Goal: Check status: Check status

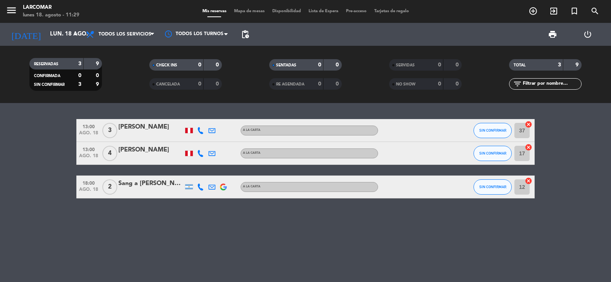
click at [5, 9] on div "menu Larcomar lunes 18. agosto - 11:29" at bounding box center [76, 12] width 153 height 18
click at [16, 9] on icon "menu" at bounding box center [11, 10] width 11 height 11
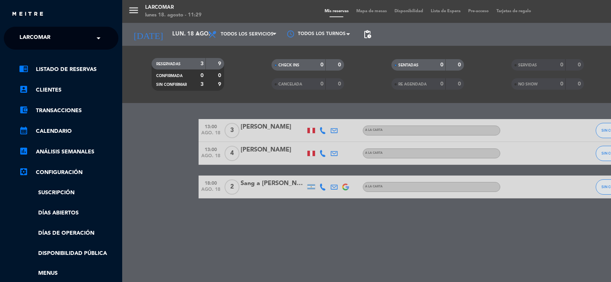
click at [34, 36] on span "Larcomar" at bounding box center [34, 38] width 31 height 16
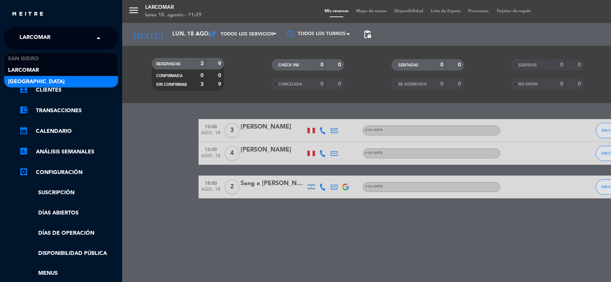
click at [37, 78] on span "[GEOGRAPHIC_DATA]" at bounding box center [36, 82] width 57 height 9
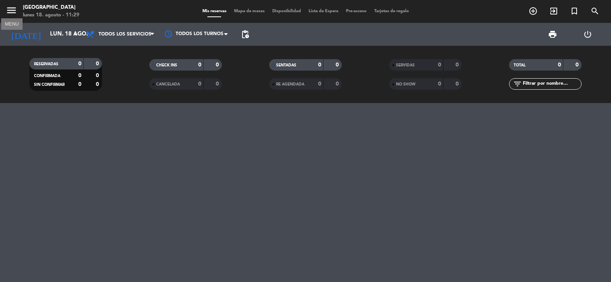
click at [15, 11] on icon "menu" at bounding box center [11, 10] width 11 height 11
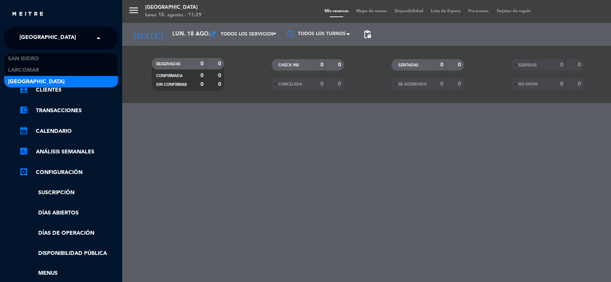
click at [33, 38] on span "[GEOGRAPHIC_DATA]" at bounding box center [47, 38] width 57 height 16
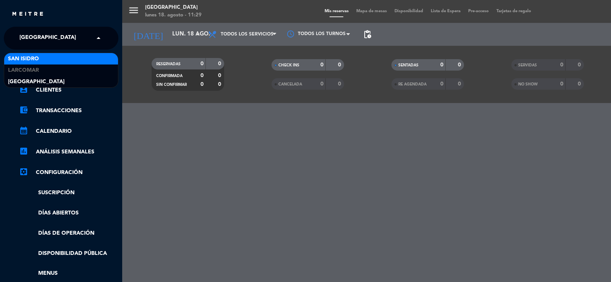
click at [29, 57] on span "San Isidro" at bounding box center [23, 59] width 31 height 9
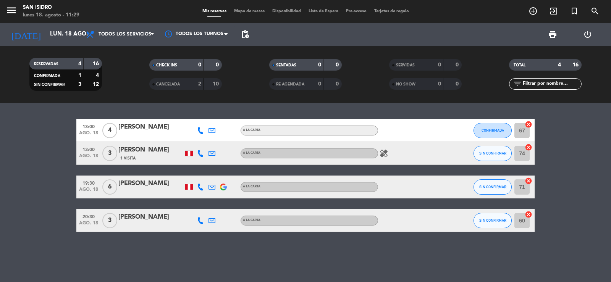
click at [31, 263] on div "13:00 [DATE] 4 [PERSON_NAME] A la carta CONFIRMADA 67 cancel 13:00 [DATE] 3 [PE…" at bounding box center [305, 192] width 611 height 179
click at [48, 35] on input "lun. 18 ago." at bounding box center [83, 34] width 74 height 15
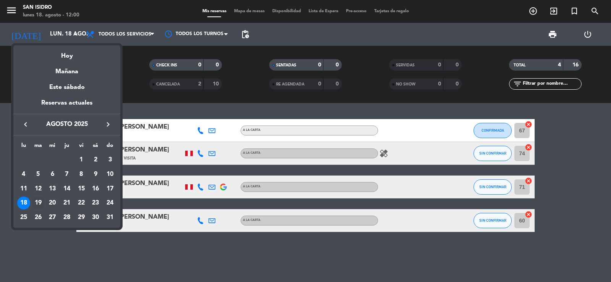
click at [42, 204] on div "19" at bounding box center [38, 203] width 13 height 13
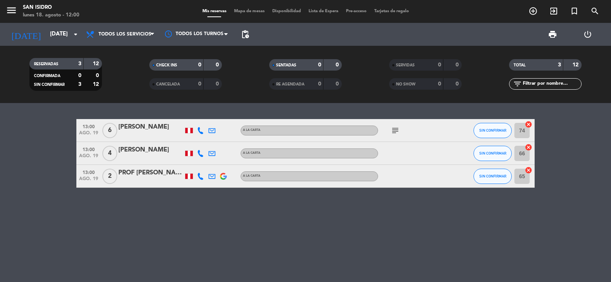
click at [197, 152] on icon at bounding box center [200, 153] width 7 height 7
click at [204, 137] on button "Copiar content_paste" at bounding box center [199, 141] width 23 height 8
click at [33, 136] on bookings-row "13:00 [DATE] 6 [PERSON_NAME] A la carta subject SIN CONFIRMAR 74 cancel 13:00 […" at bounding box center [305, 153] width 611 height 69
click at [201, 153] on icon at bounding box center [200, 153] width 7 height 7
click at [206, 140] on span "content_paste" at bounding box center [209, 141] width 6 height 6
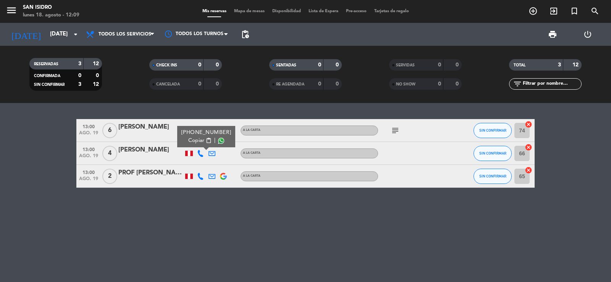
click at [206, 143] on span "content_paste" at bounding box center [209, 141] width 6 height 6
click at [215, 151] on div at bounding box center [211, 153] width 11 height 23
click at [210, 154] on icon at bounding box center [212, 153] width 7 height 7
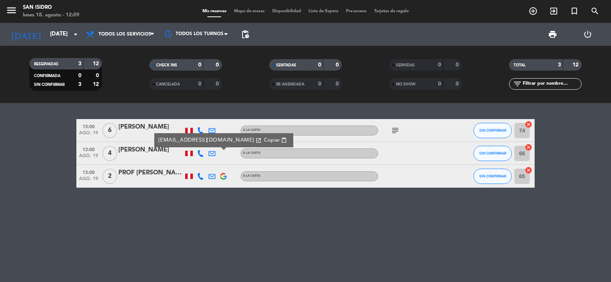
click at [264, 141] on span "Copiar" at bounding box center [272, 140] width 16 height 8
click at [59, 32] on input "[DATE]" at bounding box center [83, 34] width 74 height 15
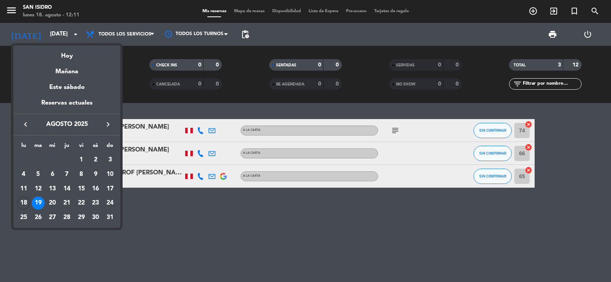
click at [107, 123] on icon "keyboard_arrow_right" at bounding box center [108, 124] width 9 height 9
click at [79, 172] on div "5" at bounding box center [81, 174] width 13 height 13
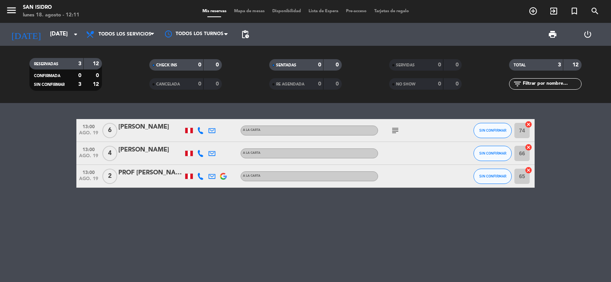
type input "[DATE]"
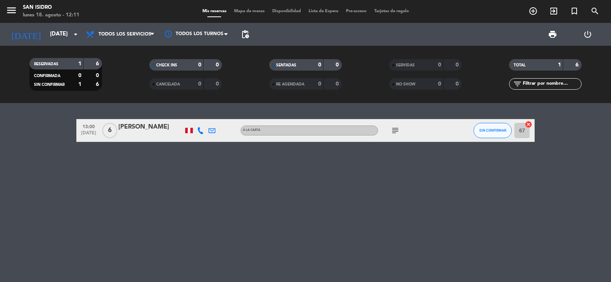
click at [199, 131] on icon at bounding box center [200, 130] width 7 height 7
click at [206, 117] on span "content_paste" at bounding box center [209, 118] width 6 height 6
click at [212, 131] on icon at bounding box center [212, 130] width 7 height 7
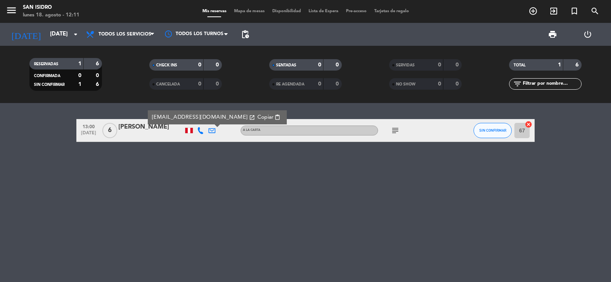
click at [258, 118] on span "Copiar" at bounding box center [266, 117] width 16 height 8
